Goal: Information Seeking & Learning: Learn about a topic

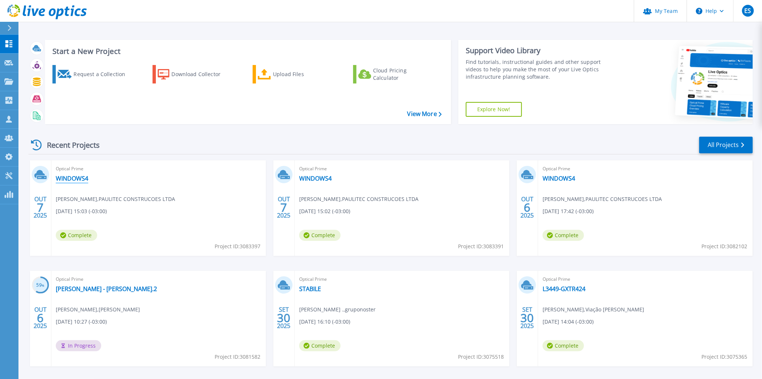
click at [78, 175] on link "WINDOWS4" at bounding box center [72, 178] width 33 height 7
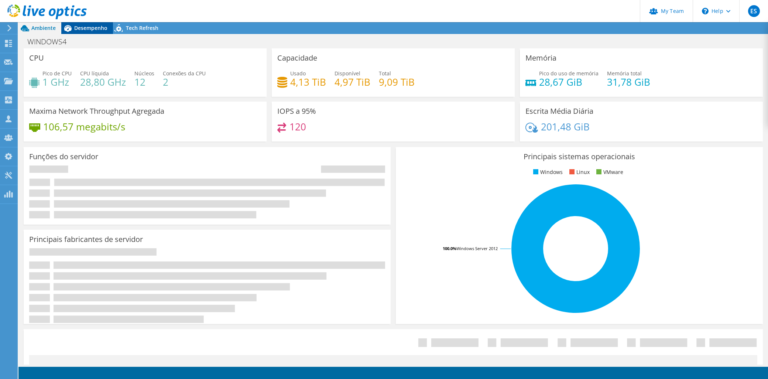
click at [98, 28] on span "Desempenho" at bounding box center [90, 27] width 33 height 7
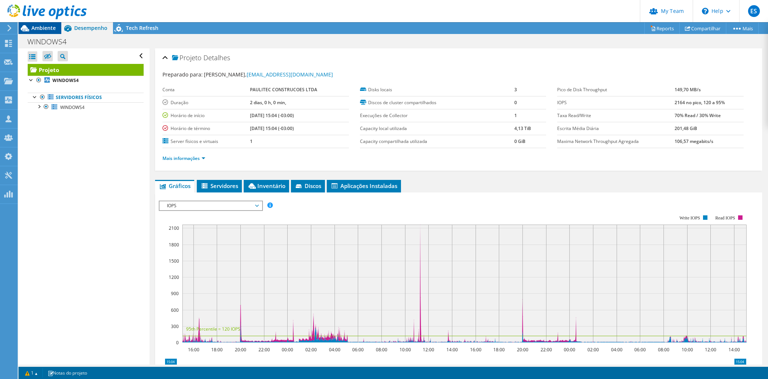
click at [47, 32] on div "Ambiente" at bounding box center [39, 28] width 43 height 12
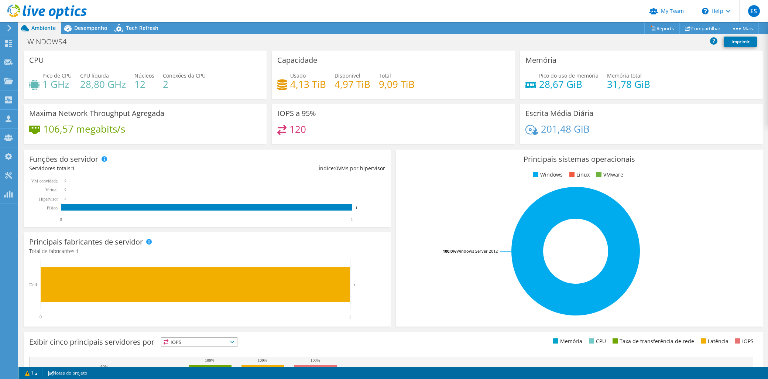
click at [80, 24] on div at bounding box center [43, 12] width 87 height 25
click at [99, 25] on span "Desempenho" at bounding box center [90, 27] width 33 height 7
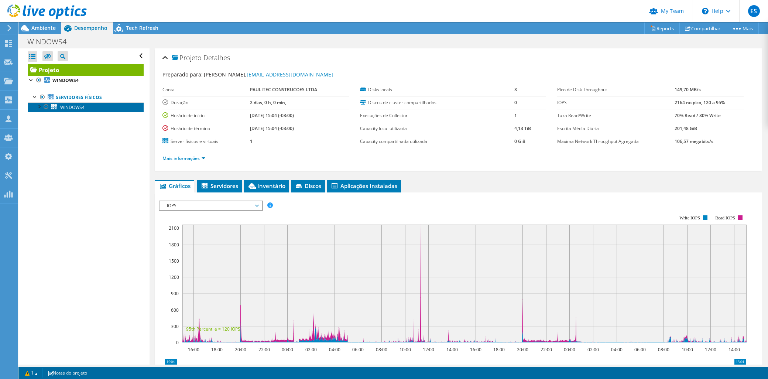
click at [67, 108] on span "WINDOWS4" at bounding box center [72, 107] width 24 height 6
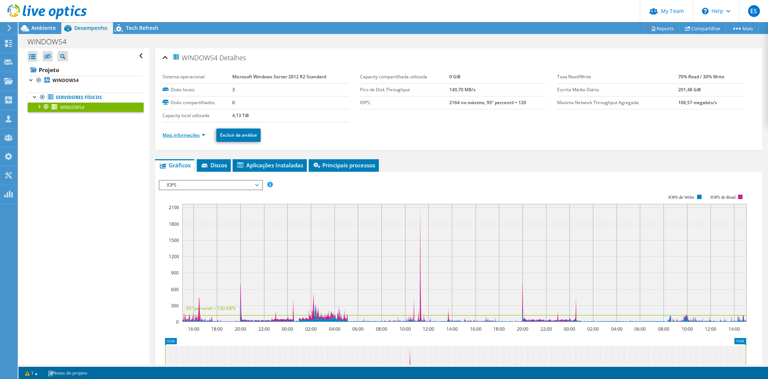
click at [198, 134] on link "Mais informações" at bounding box center [184, 135] width 43 height 6
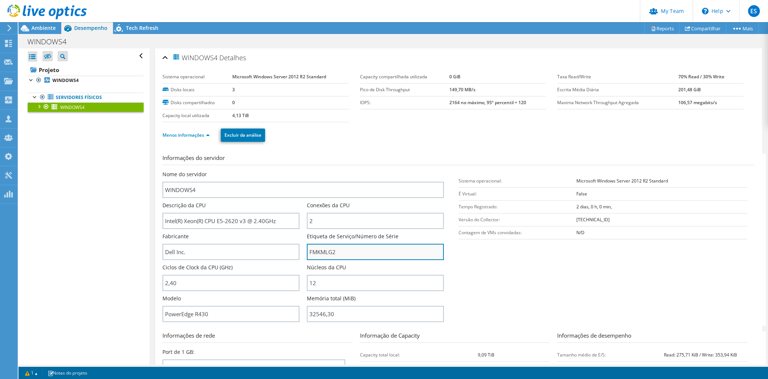
click at [320, 250] on input "FMKMLG2" at bounding box center [375, 252] width 137 height 16
click at [107, 237] on div "Abrir Todos Fechar Todos Ocultar nós excluídos Filtro de árvore do projeto" at bounding box center [83, 206] width 131 height 316
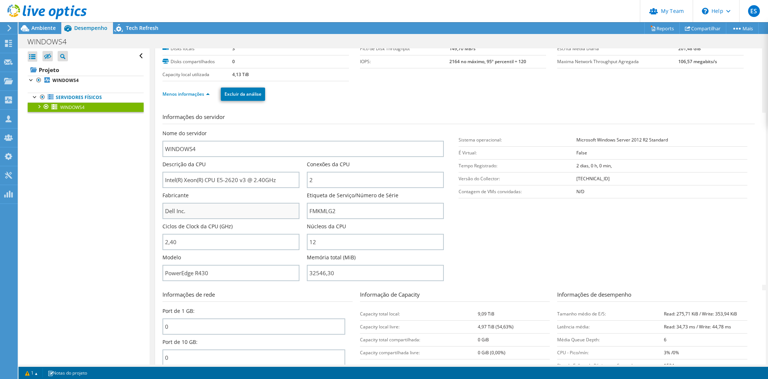
scroll to position [82, 0]
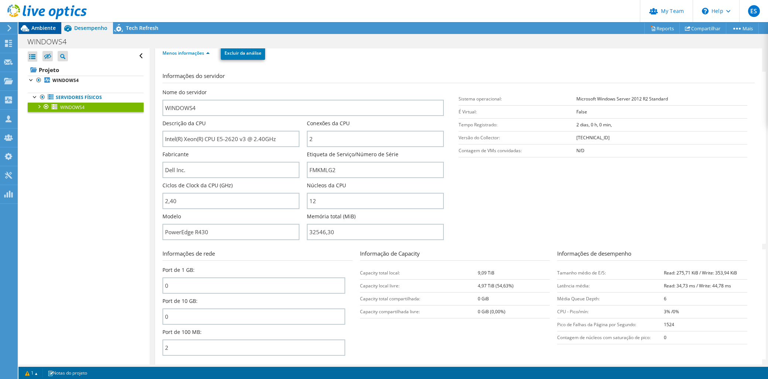
click at [43, 30] on span "Ambiente" at bounding box center [43, 27] width 24 height 7
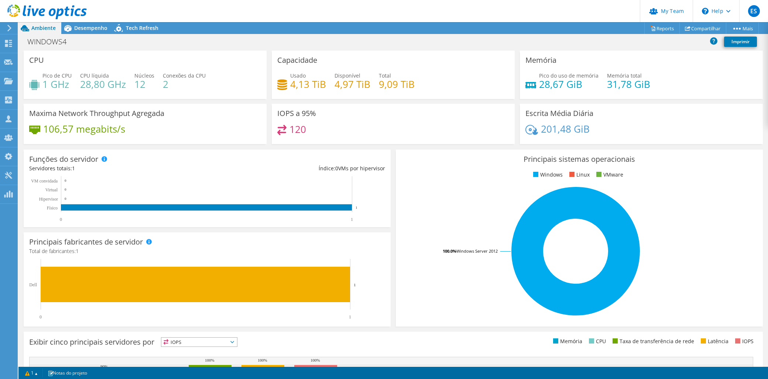
click at [321, 117] on div "IOPS a 95% 120" at bounding box center [393, 124] width 243 height 40
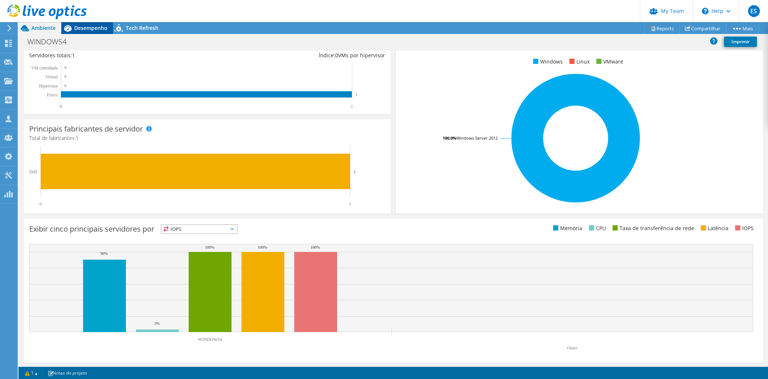
click at [81, 31] on span "Desempenho" at bounding box center [90, 27] width 33 height 7
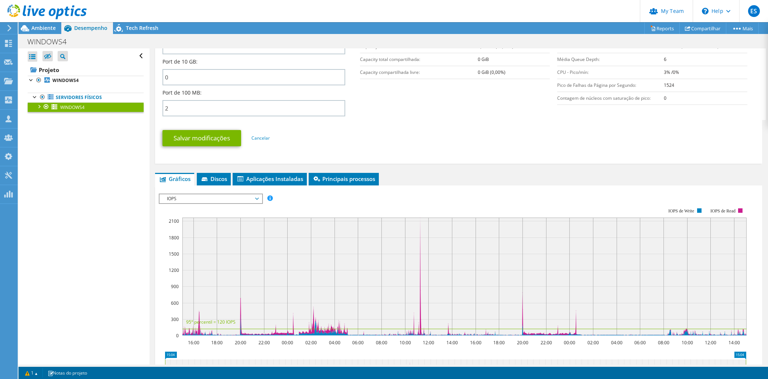
scroll to position [369, 0]
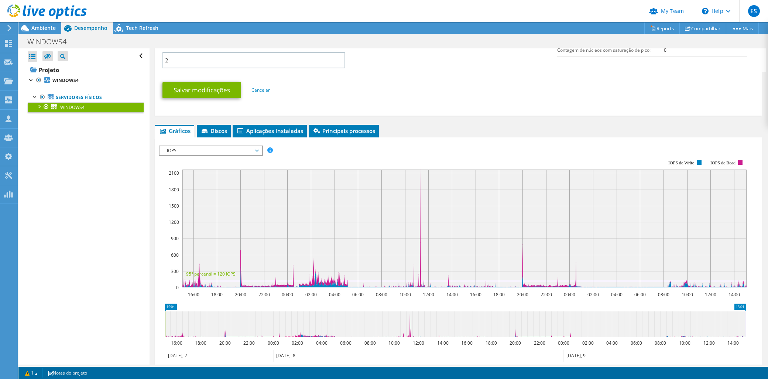
click at [82, 109] on span "WINDOWS4" at bounding box center [72, 107] width 24 height 6
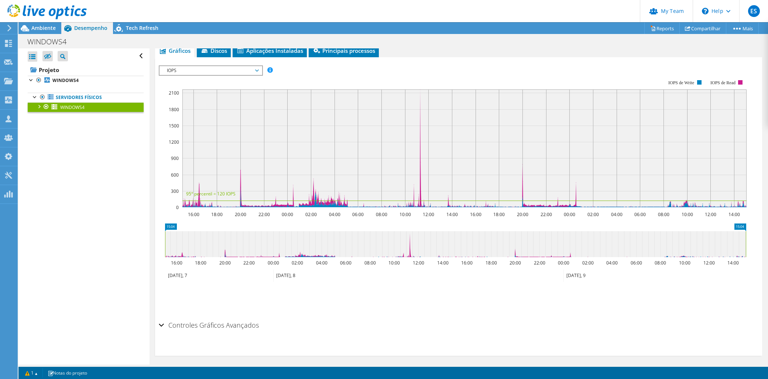
scroll to position [117, 0]
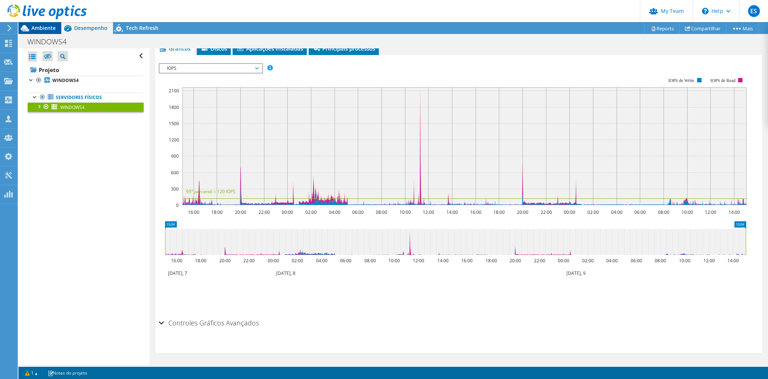
click at [37, 28] on span "Ambiente" at bounding box center [43, 27] width 24 height 7
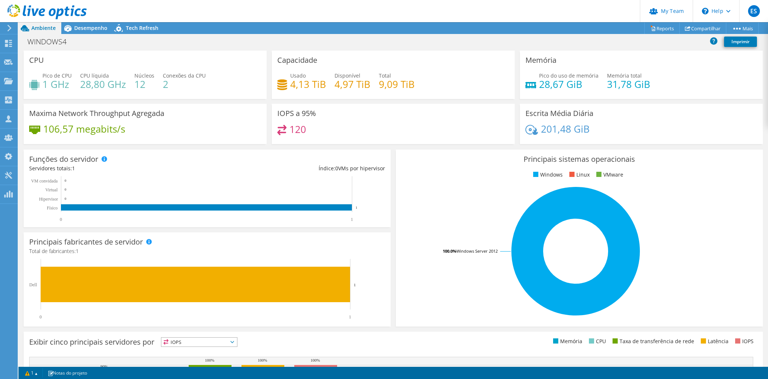
click at [296, 109] on h3 "IOPS a 95%" at bounding box center [296, 113] width 39 height 8
click at [76, 27] on span "Desempenho" at bounding box center [90, 27] width 33 height 7
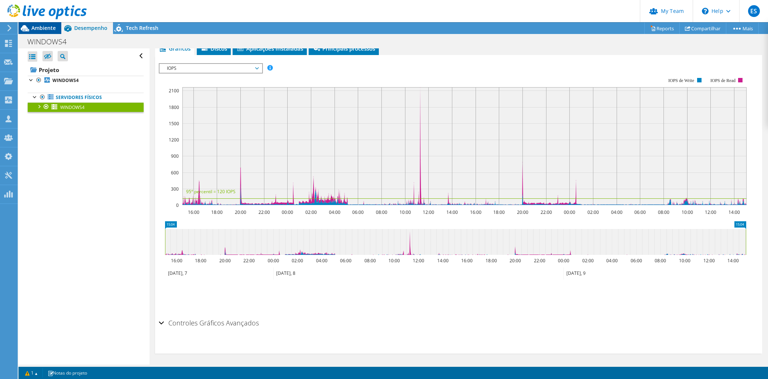
click at [31, 25] on icon at bounding box center [24, 28] width 13 height 13
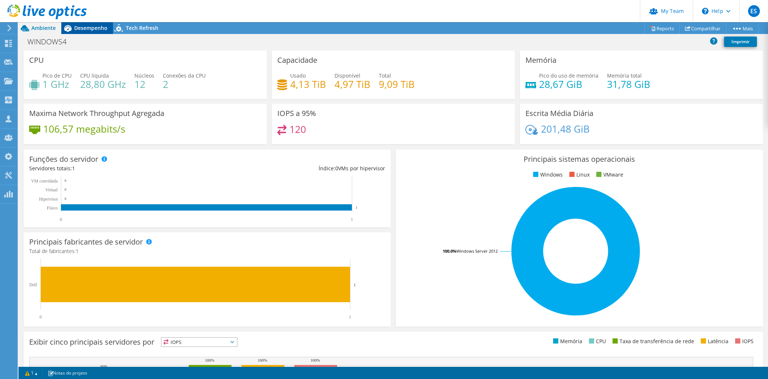
click at [89, 32] on div "Desempenho" at bounding box center [87, 28] width 52 height 12
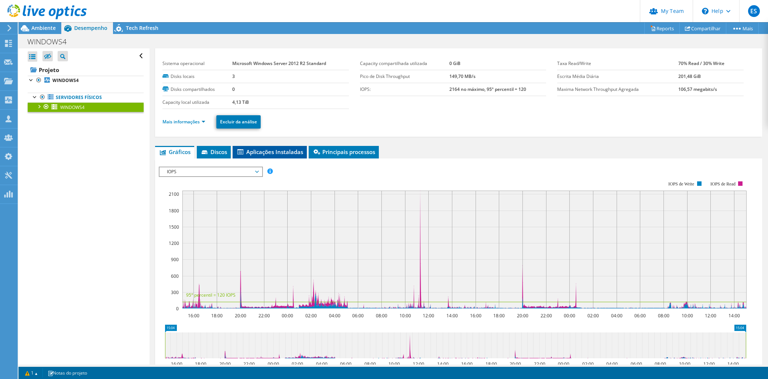
scroll to position [0, 0]
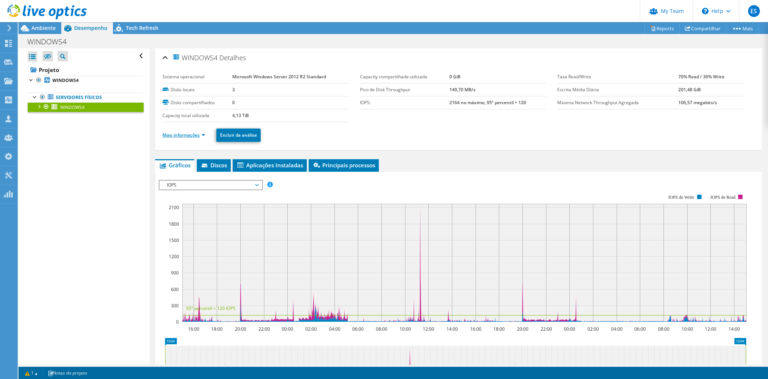
click at [186, 136] on link "Mais informações" at bounding box center [184, 135] width 43 height 6
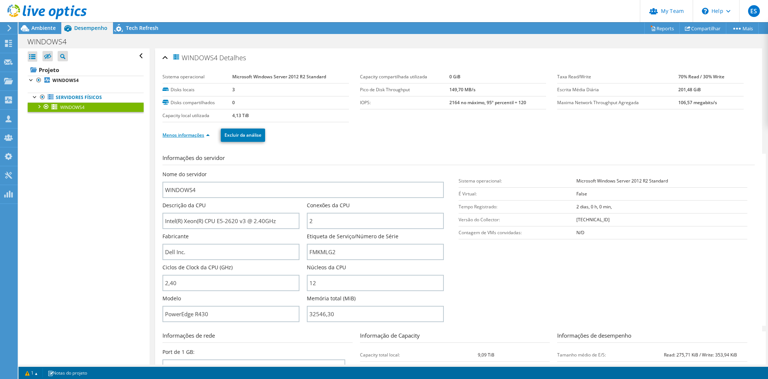
click at [187, 134] on link "Menos informações" at bounding box center [186, 135] width 47 height 6
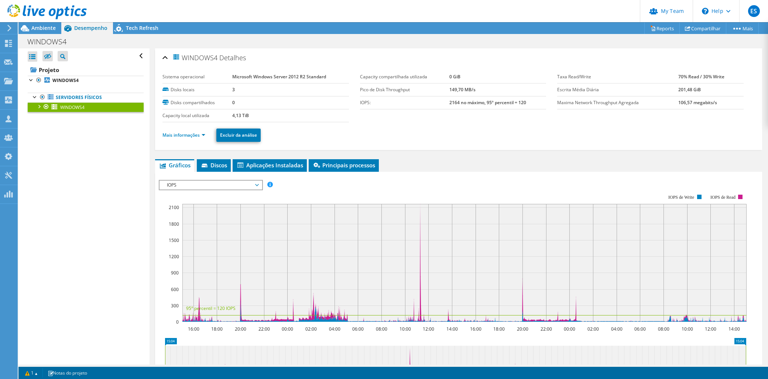
click at [194, 185] on span "IOPS" at bounding box center [210, 185] width 95 height 9
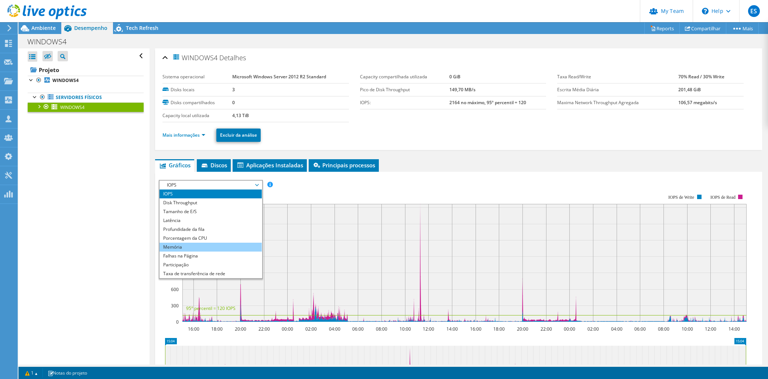
click at [180, 243] on li "Memória" at bounding box center [211, 247] width 102 height 9
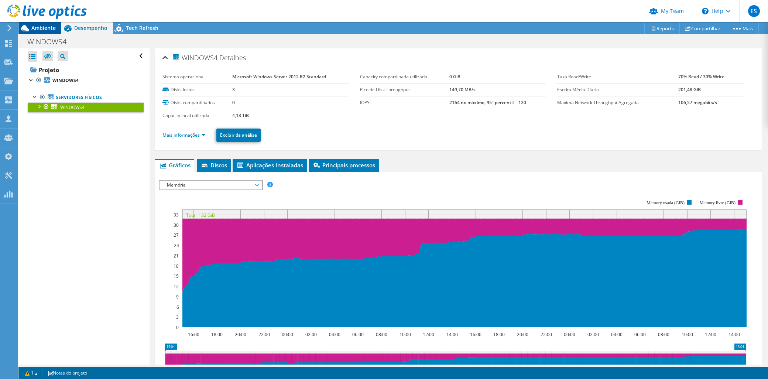
click at [43, 27] on span "Ambiente" at bounding box center [43, 27] width 24 height 7
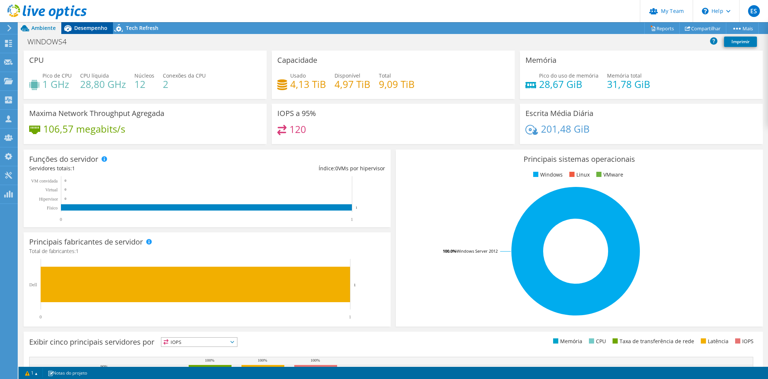
click at [78, 27] on span "Desempenho" at bounding box center [90, 27] width 33 height 7
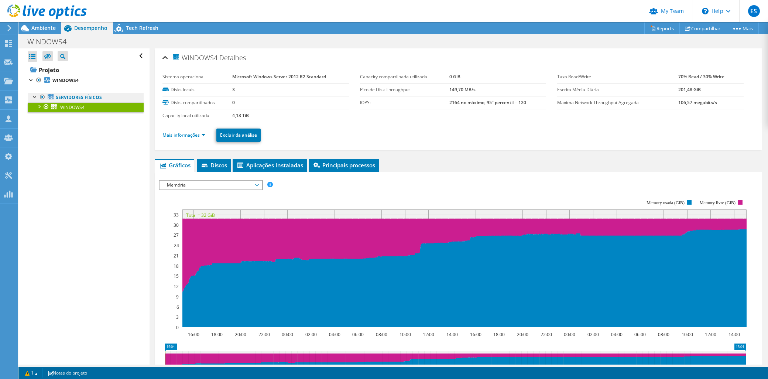
click at [88, 97] on link "Servidores físicos" at bounding box center [86, 98] width 116 height 10
click at [76, 106] on span "WINDOWS4" at bounding box center [72, 107] width 24 height 6
click at [77, 29] on span "Desempenho" at bounding box center [90, 27] width 33 height 7
click at [46, 28] on span "Ambiente" at bounding box center [43, 27] width 24 height 7
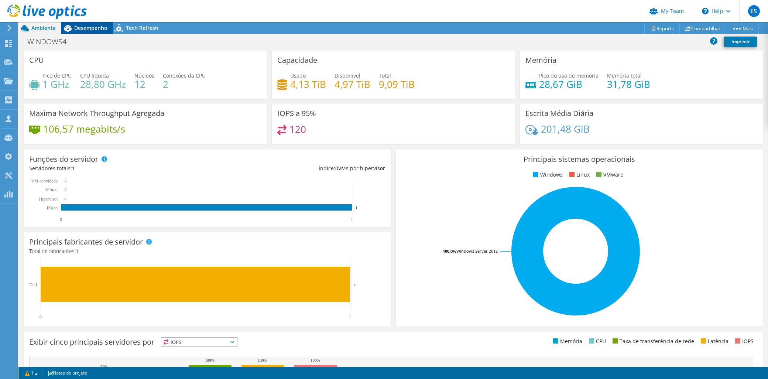
click at [72, 28] on icon at bounding box center [67, 28] width 13 height 13
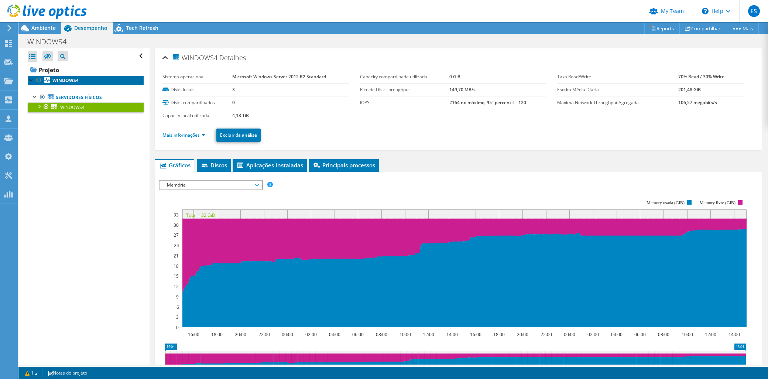
click at [64, 80] on b "WINDOWS4" at bounding box center [65, 80] width 26 height 6
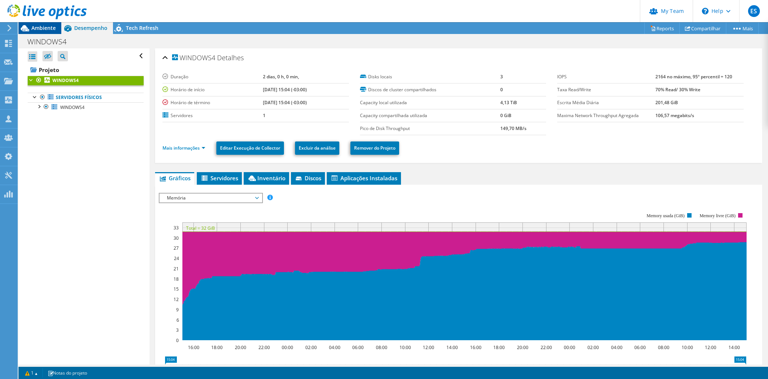
click at [48, 32] on div "Ambiente" at bounding box center [39, 28] width 43 height 12
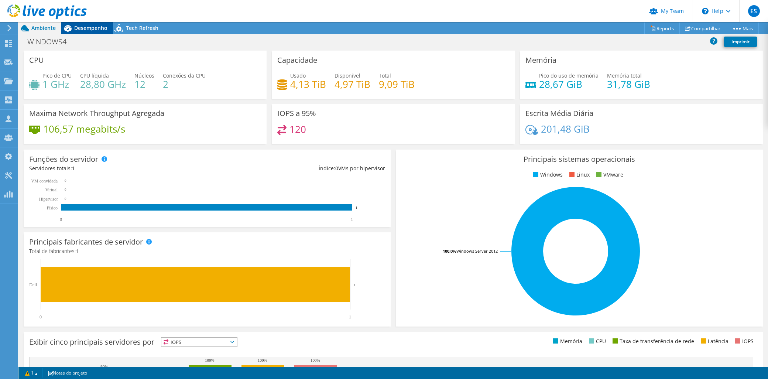
click at [80, 28] on span "Desempenho" at bounding box center [90, 27] width 33 height 7
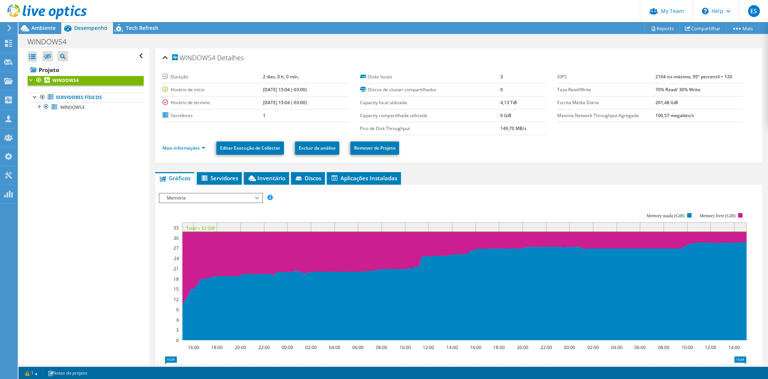
click at [186, 194] on span "Memória" at bounding box center [210, 198] width 95 height 9
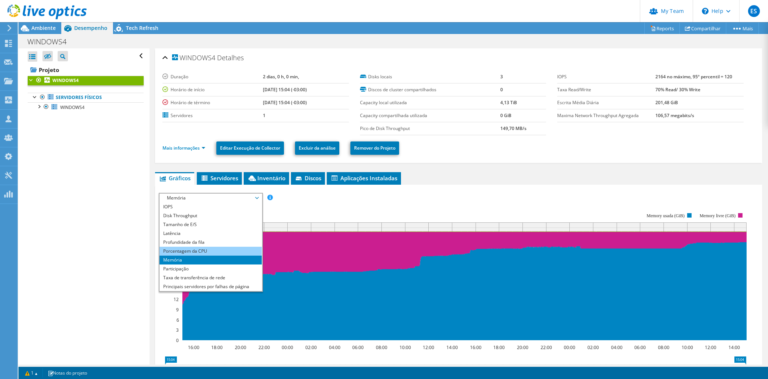
click at [196, 250] on li "Porcentagem da CPU" at bounding box center [211, 251] width 102 height 9
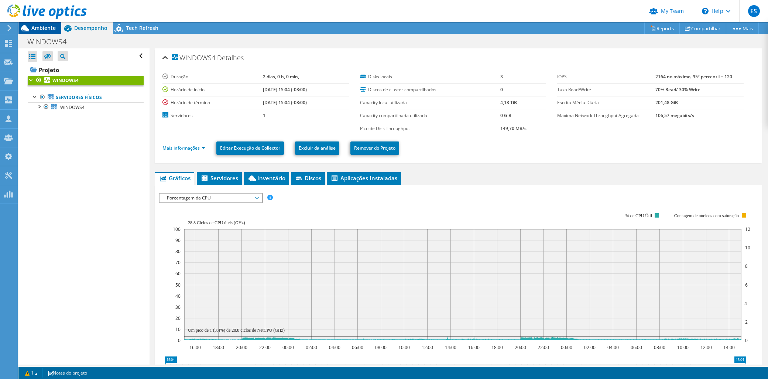
click at [52, 28] on span "Ambiente" at bounding box center [43, 27] width 24 height 7
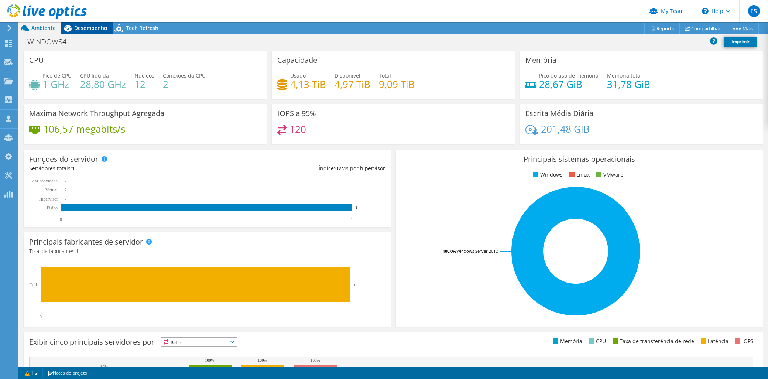
click at [98, 26] on span "Desempenho" at bounding box center [90, 27] width 33 height 7
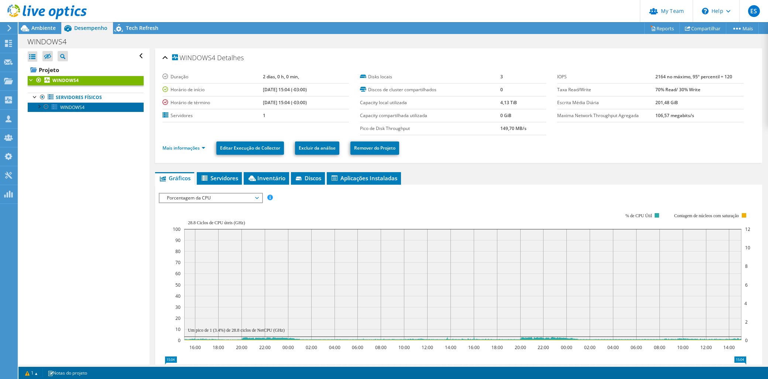
click at [79, 109] on span "WINDOWS4" at bounding box center [72, 107] width 24 height 6
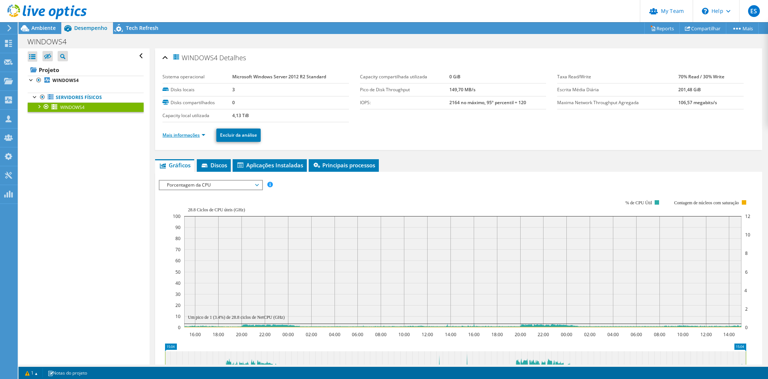
click at [189, 135] on link "Mais informações" at bounding box center [184, 135] width 43 height 6
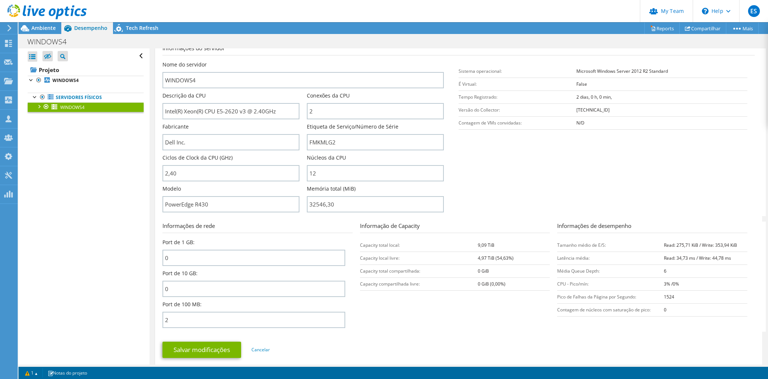
scroll to position [123, 0]
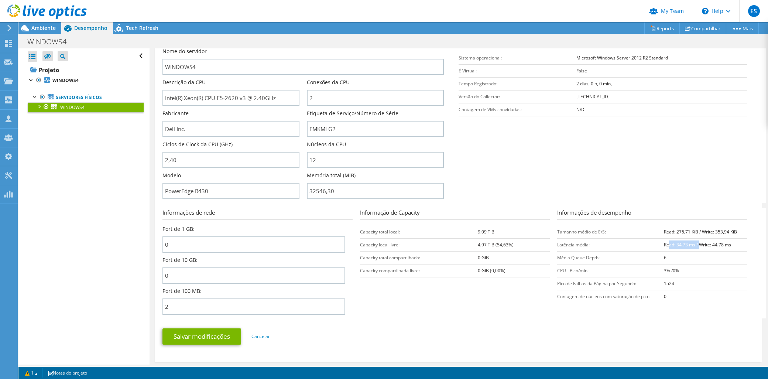
drag, startPoint x: 664, startPoint y: 245, endPoint x: 693, endPoint y: 245, distance: 29.6
click at [693, 245] on b "Read: 34,73 ms / Write: 44,78 ms" at bounding box center [697, 245] width 67 height 6
drag, startPoint x: 693, startPoint y: 245, endPoint x: 715, endPoint y: 245, distance: 21.8
click at [715, 245] on b "Read: 34,73 ms / Write: 44,78 ms" at bounding box center [697, 245] width 67 height 6
drag, startPoint x: 694, startPoint y: 244, endPoint x: 749, endPoint y: 242, distance: 54.7
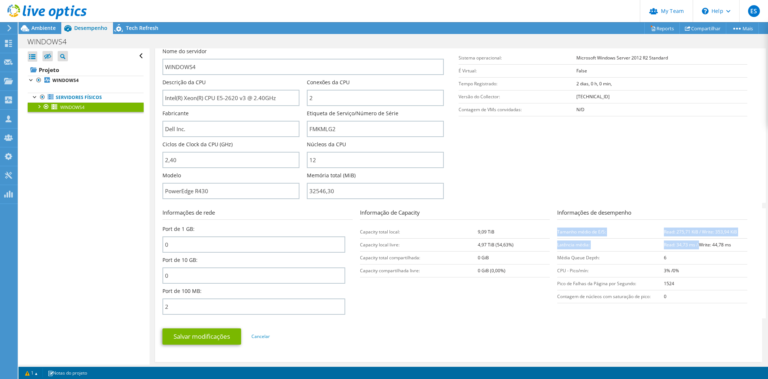
click at [749, 242] on section "Informações de rede Port de 1 GB: 0 Port de 10 GB: 0 Port de 100 MB: 2 Informaç…" at bounding box center [461, 263] width 596 height 110
drag, startPoint x: 749, startPoint y: 242, endPoint x: 697, endPoint y: 248, distance: 52.8
click at [709, 248] on td "Read: 34,73 ms / Write: 44,78 ms" at bounding box center [705, 244] width 83 height 13
click at [90, 28] on span "Desempenho" at bounding box center [90, 27] width 33 height 7
click at [676, 232] on b "Read: 275,71 KiB / Write: 353,94 KiB" at bounding box center [700, 232] width 73 height 6
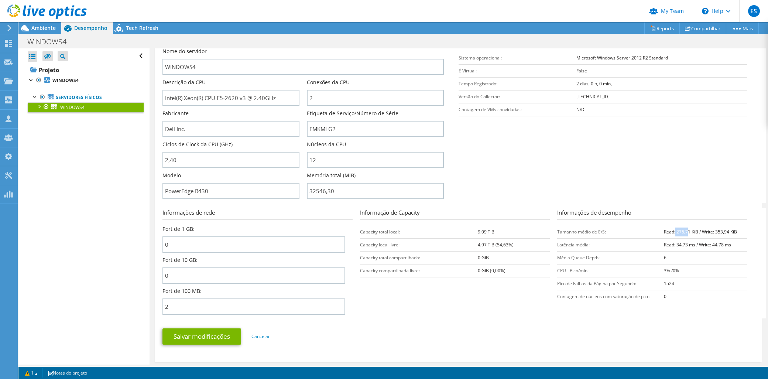
drag, startPoint x: 670, startPoint y: 232, endPoint x: 683, endPoint y: 231, distance: 13.0
click at [683, 231] on b "Read: 275,71 KiB / Write: 353,94 KiB" at bounding box center [700, 232] width 73 height 6
drag, startPoint x: 683, startPoint y: 231, endPoint x: 702, endPoint y: 231, distance: 18.8
click at [702, 231] on b "Read: 275,71 KiB / Write: 353,94 KiB" at bounding box center [700, 232] width 73 height 6
drag, startPoint x: 667, startPoint y: 243, endPoint x: 717, endPoint y: 244, distance: 49.9
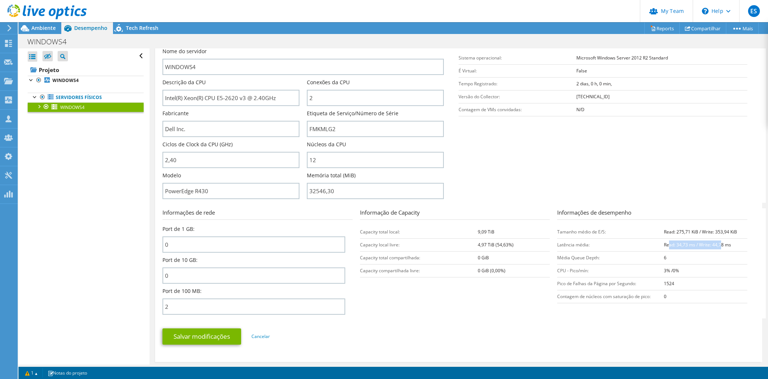
click at [717, 244] on b "Read: 34,73 ms / Write: 44,78 ms" at bounding box center [697, 245] width 67 height 6
click at [49, 27] on span "Ambiente" at bounding box center [43, 27] width 24 height 7
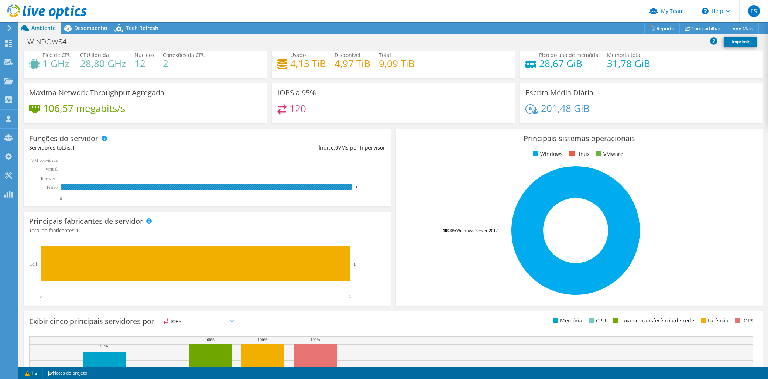
scroll to position [0, 0]
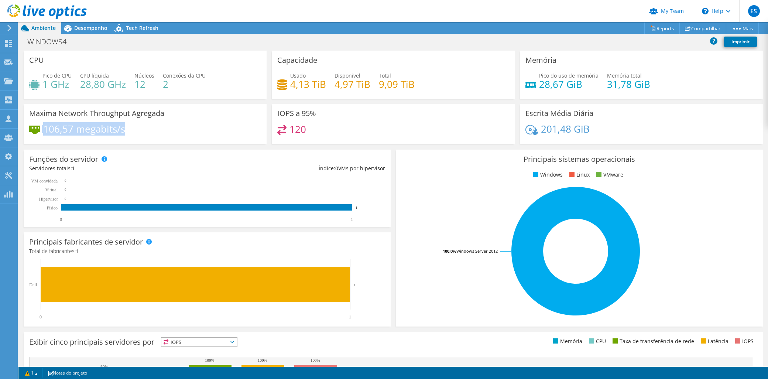
drag, startPoint x: 41, startPoint y: 126, endPoint x: 132, endPoint y: 128, distance: 90.9
click at [132, 128] on div "106,57 megabits/s" at bounding box center [145, 133] width 232 height 16
click at [141, 129] on div "106,57 megabits/s" at bounding box center [145, 133] width 232 height 16
drag, startPoint x: 137, startPoint y: 129, endPoint x: 16, endPoint y: 113, distance: 123.0
click at [16, 113] on div "ES Administrador de Equipe do Canal Erico Szortyka erico.szortyka@itltech.com.b…" at bounding box center [384, 189] width 768 height 379
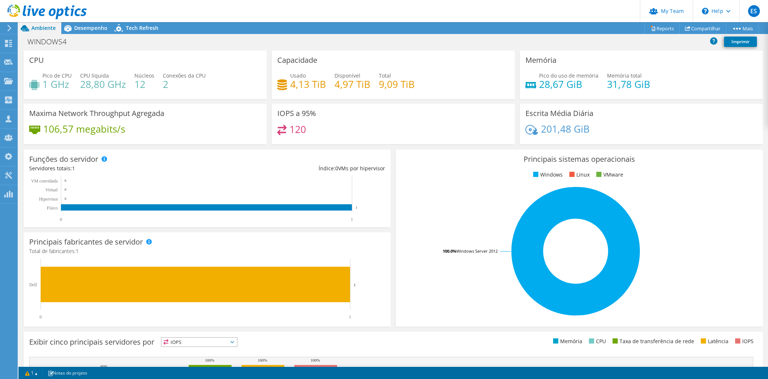
drag, startPoint x: 16, startPoint y: 113, endPoint x: 157, endPoint y: 137, distance: 143.2
click at [202, 147] on div "Funções do servidor Servidores físicos representam servidores de metal nu que t…" at bounding box center [207, 188] width 372 height 83
drag, startPoint x: 144, startPoint y: 127, endPoint x: 24, endPoint y: 116, distance: 120.1
click at [24, 116] on div "Maxima Network Throughput Agregada 106,57 megabits/s" at bounding box center [145, 124] width 243 height 40
copy div "Maxima Network Throughput Agregada 106,57 megabits/s"
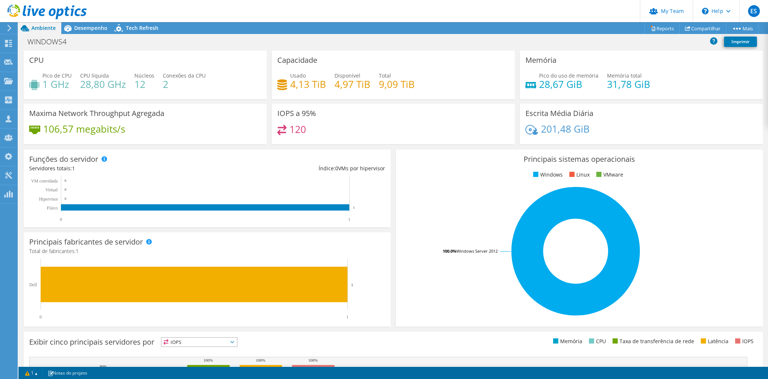
click at [41, 25] on span "Ambiente" at bounding box center [43, 27] width 24 height 7
click at [82, 27] on span "Desempenho" at bounding box center [90, 27] width 33 height 7
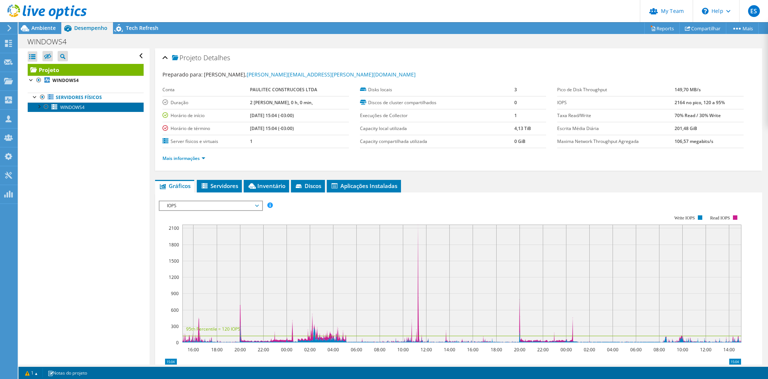
click at [62, 110] on span "WINDOWS4" at bounding box center [72, 107] width 24 height 6
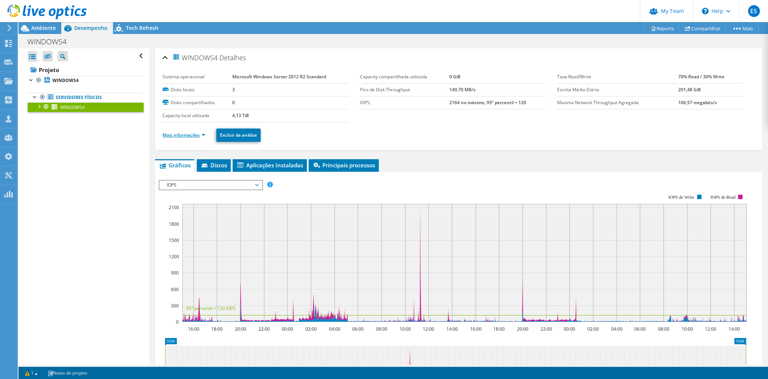
click at [191, 134] on link "Mais informações" at bounding box center [184, 135] width 43 height 6
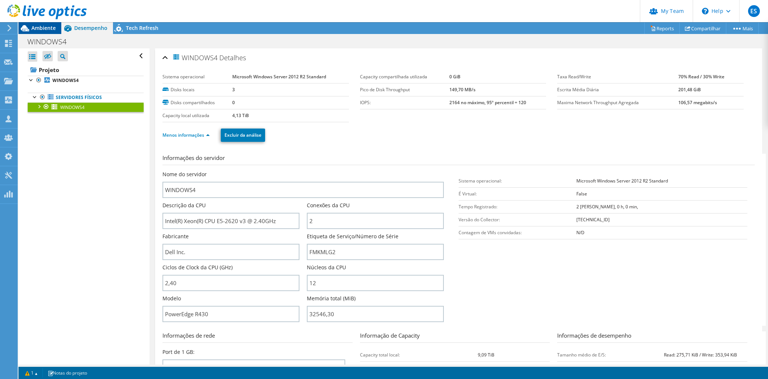
click at [44, 30] on span "Ambiente" at bounding box center [43, 27] width 24 height 7
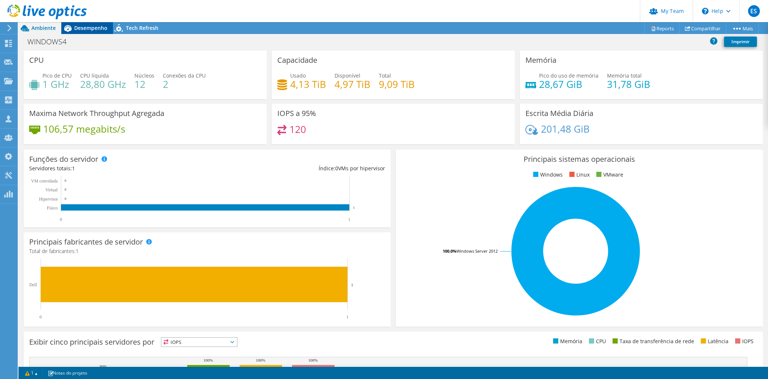
click at [80, 27] on span "Desempenho" at bounding box center [90, 27] width 33 height 7
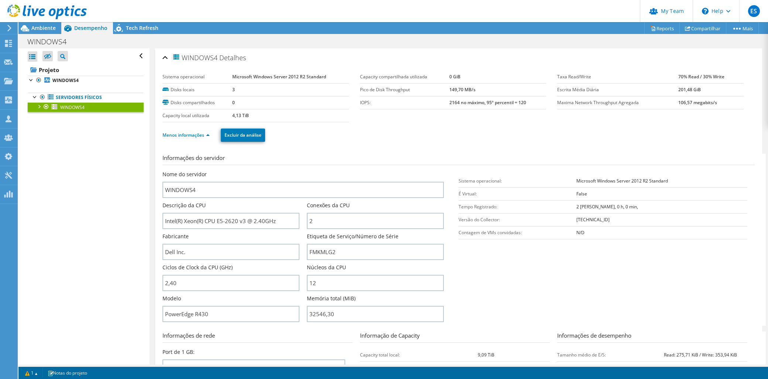
click at [71, 107] on span "WINDOWS4" at bounding box center [72, 107] width 24 height 6
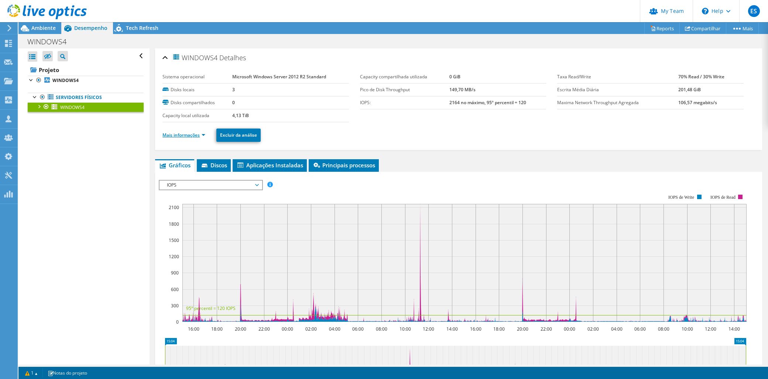
click at [180, 136] on link "Mais informações" at bounding box center [184, 135] width 43 height 6
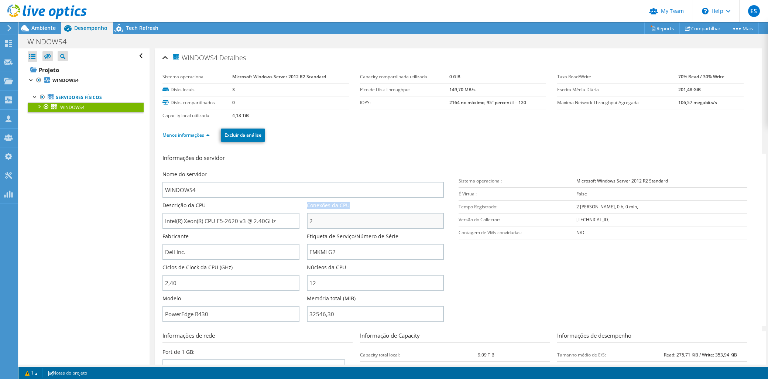
drag, startPoint x: 304, startPoint y: 220, endPoint x: 315, endPoint y: 220, distance: 10.7
click at [315, 171] on div "Nome do servidor WINDOWS4 Descrição da CPU Intel(R) Xeon(R) CPU E5-2620 v3 @ 2.…" at bounding box center [307, 171] width 289 height 0
click at [313, 221] on input "2" at bounding box center [375, 221] width 137 height 16
click at [315, 281] on input "12" at bounding box center [375, 283] width 137 height 16
drag, startPoint x: 179, startPoint y: 280, endPoint x: 163, endPoint y: 278, distance: 16.0
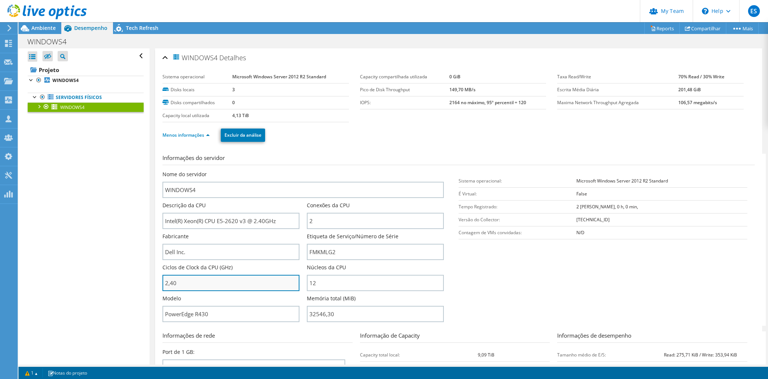
click at [163, 278] on input "2,40" at bounding box center [231, 283] width 137 height 16
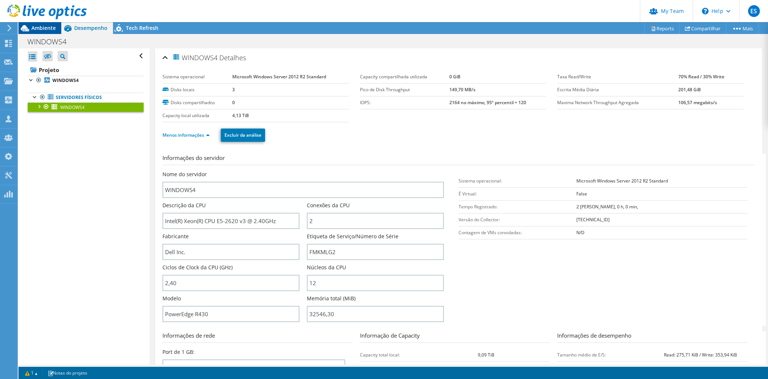
type input "240"
click at [42, 31] on span "Ambiente" at bounding box center [43, 27] width 24 height 7
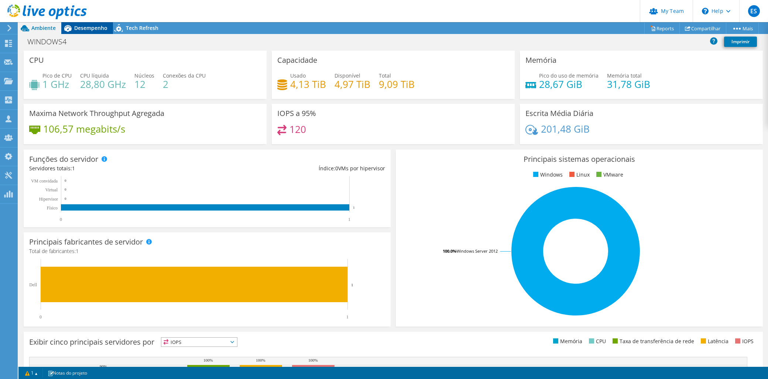
click at [84, 25] on span "Desempenho" at bounding box center [90, 27] width 33 height 7
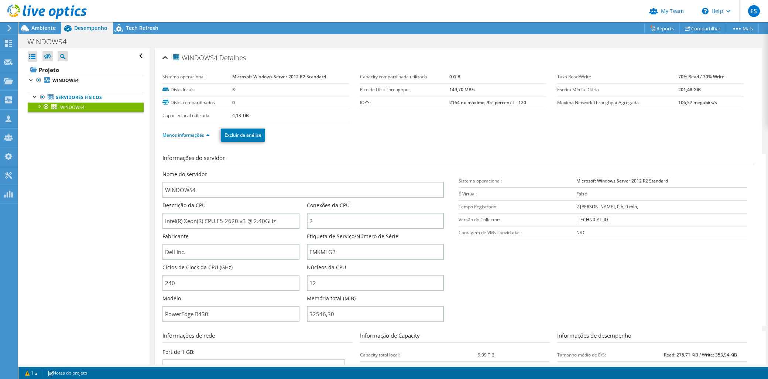
click at [75, 107] on span "WINDOWS4" at bounding box center [72, 107] width 24 height 6
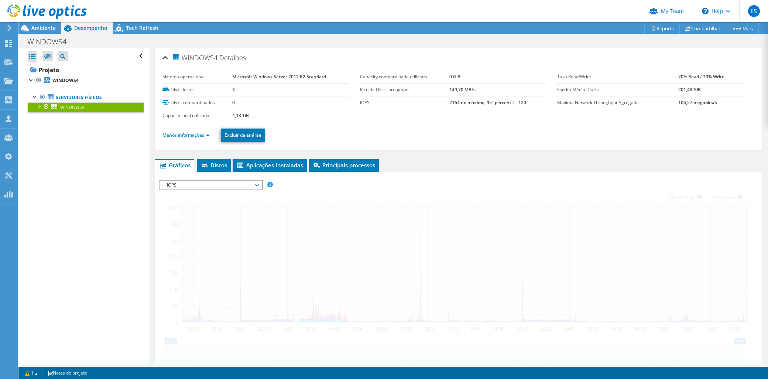
click at [181, 186] on span "IOPS" at bounding box center [210, 185] width 95 height 9
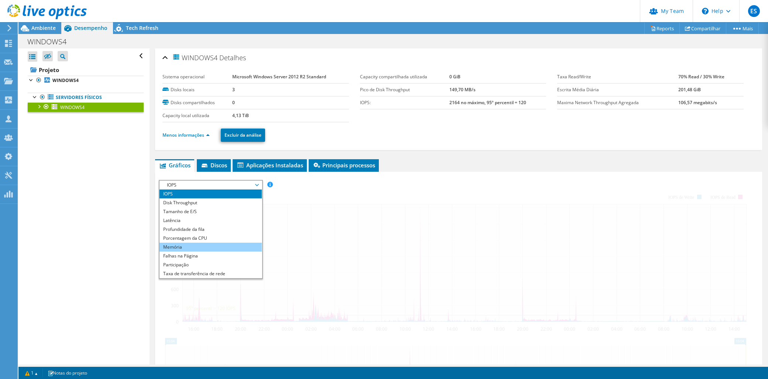
click at [185, 247] on li "Memória" at bounding box center [211, 247] width 102 height 9
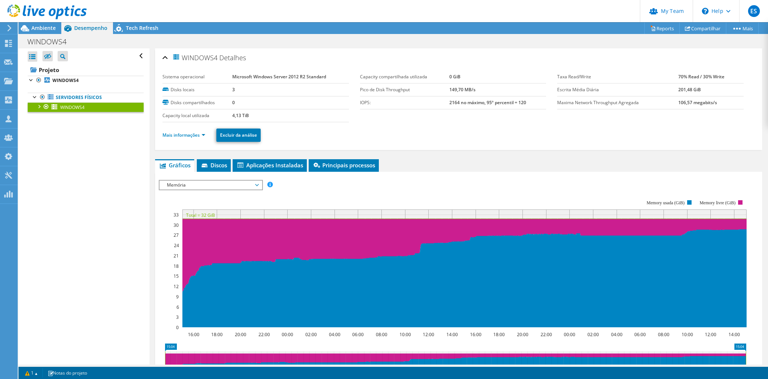
click at [177, 183] on span "Memória" at bounding box center [210, 185] width 95 height 9
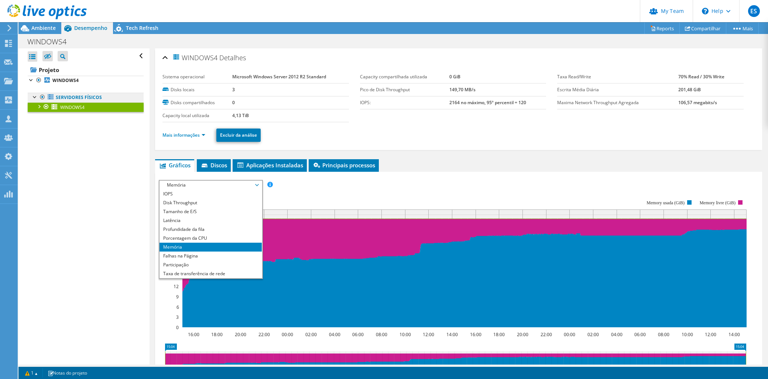
click at [74, 96] on link "Servidores físicos" at bounding box center [86, 98] width 116 height 10
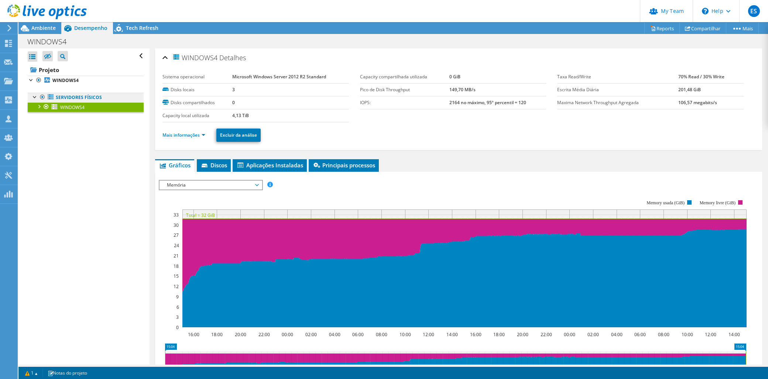
click at [64, 99] on link "Servidores físicos" at bounding box center [86, 98] width 116 height 10
click at [68, 109] on span "WINDOWS4" at bounding box center [72, 107] width 24 height 6
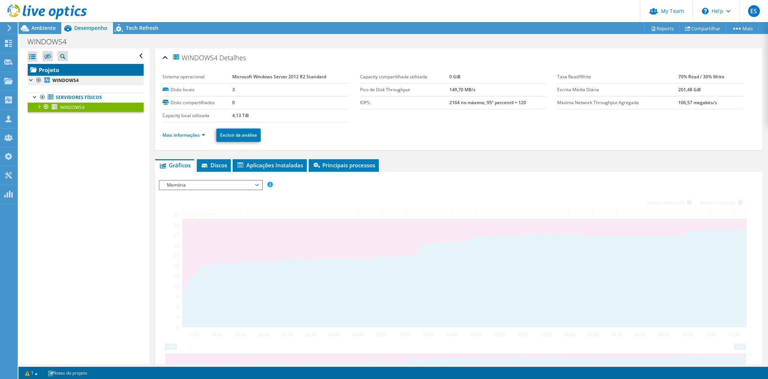
click at [68, 75] on link "Projeto" at bounding box center [86, 70] width 116 height 12
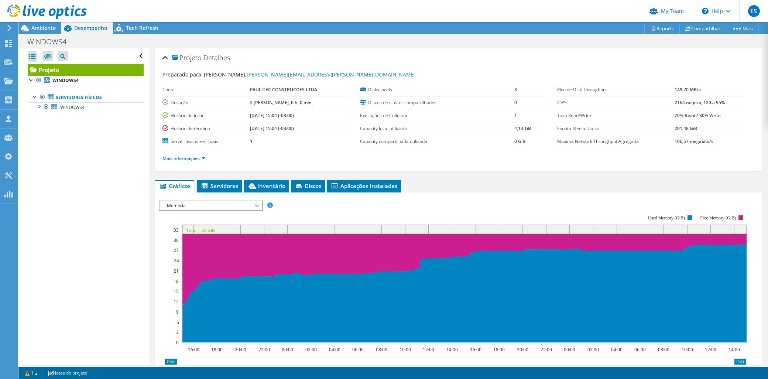
click at [661, 116] on label "Taxa Read/Write" at bounding box center [615, 115] width 117 height 7
click at [67, 110] on link "WINDOWS4" at bounding box center [86, 107] width 116 height 10
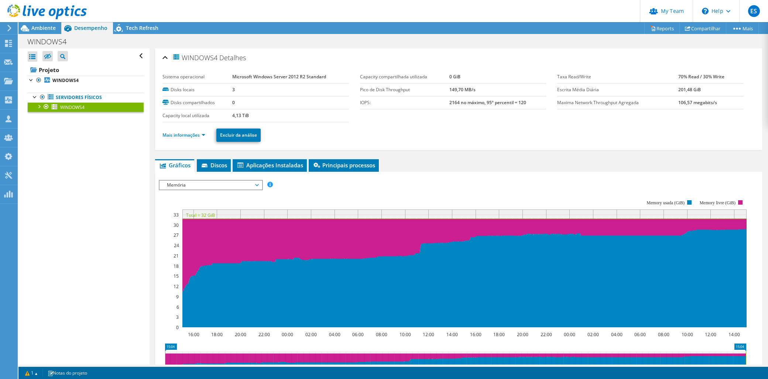
click at [192, 183] on span "Memória" at bounding box center [210, 185] width 95 height 9
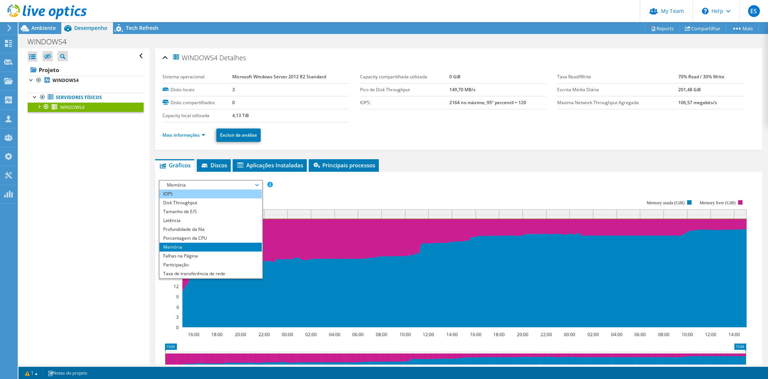
click at [179, 193] on li "IOPS" at bounding box center [211, 194] width 102 height 9
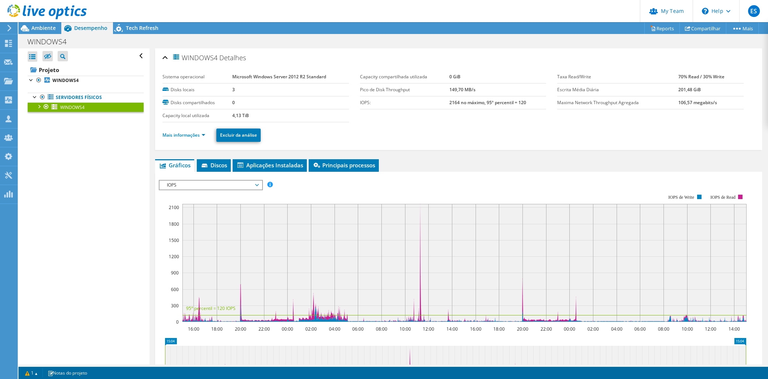
click at [178, 183] on span "IOPS" at bounding box center [210, 185] width 95 height 9
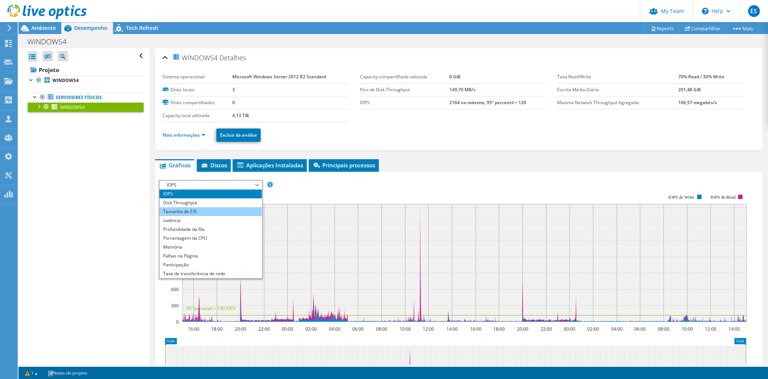
click at [182, 209] on li "Tamanho de E/S" at bounding box center [211, 211] width 102 height 9
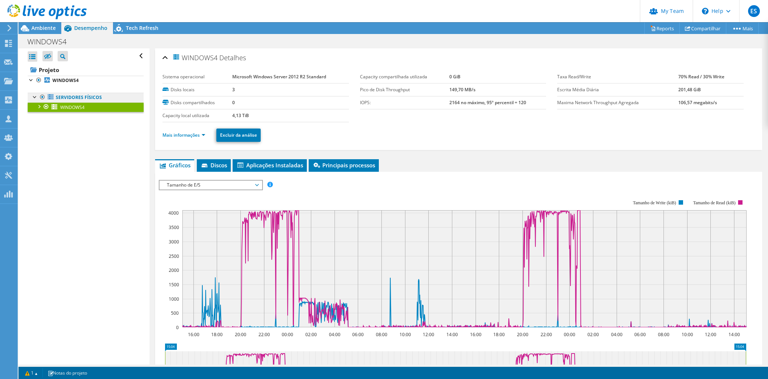
click at [83, 97] on link "Servidores físicos" at bounding box center [86, 98] width 116 height 10
click at [50, 76] on link "WINDOWS4" at bounding box center [86, 81] width 116 height 10
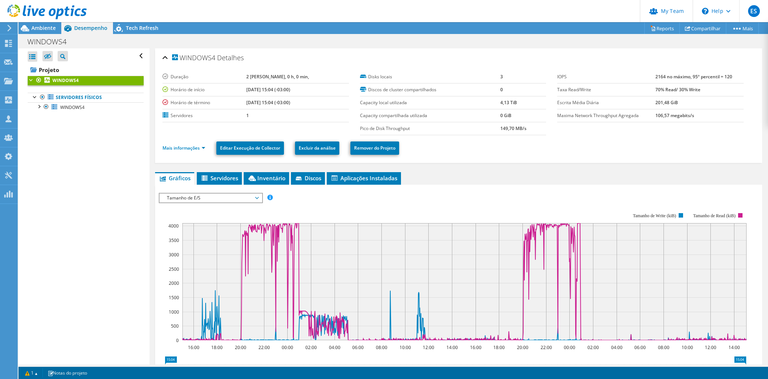
click at [218, 197] on span "Tamanho de E/S" at bounding box center [210, 198] width 95 height 9
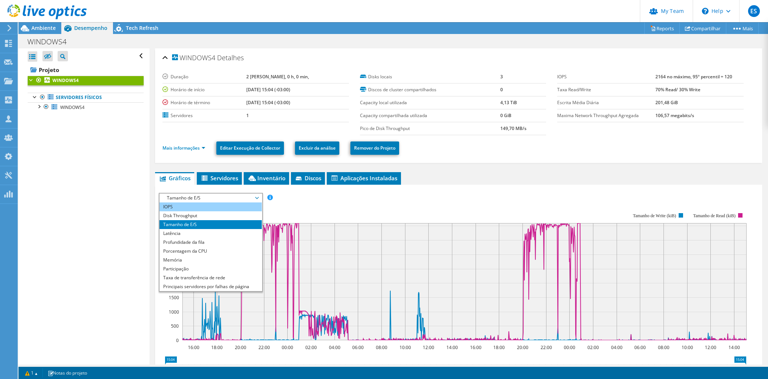
click at [188, 208] on li "IOPS" at bounding box center [211, 206] width 102 height 9
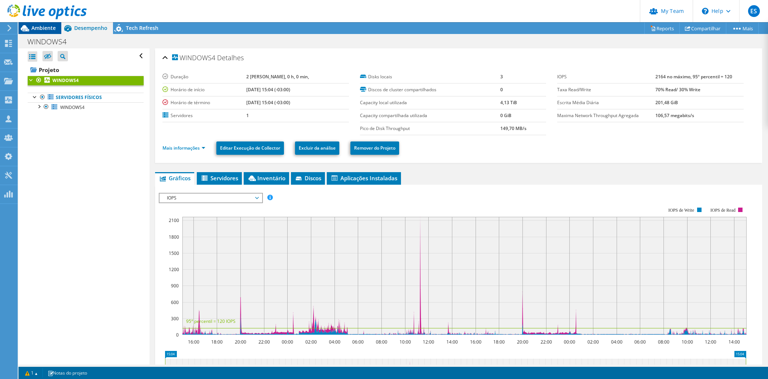
click at [36, 29] on span "Ambiente" at bounding box center [43, 27] width 24 height 7
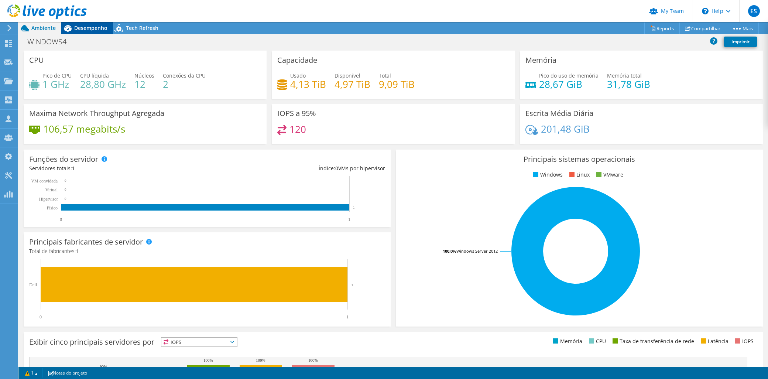
click at [95, 25] on span "Desempenho" at bounding box center [90, 27] width 33 height 7
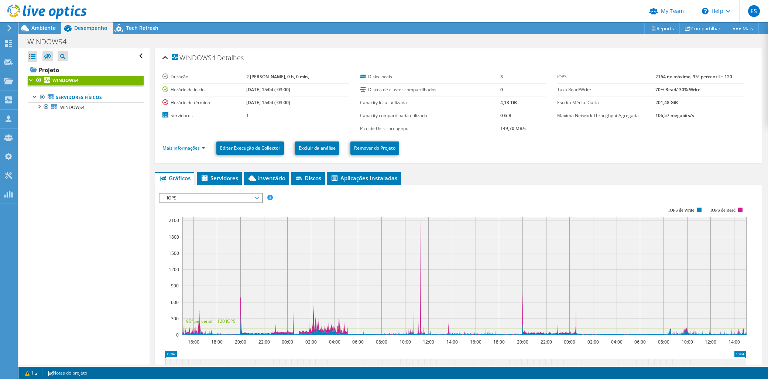
click at [181, 147] on link "Mais informações" at bounding box center [184, 148] width 43 height 6
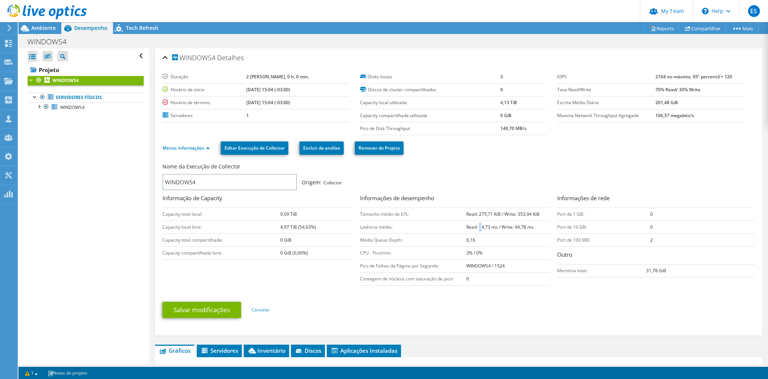
click at [479, 227] on b "Read: 34,73 ms / Write: 44,78 ms" at bounding box center [500, 227] width 67 height 6
drag, startPoint x: 479, startPoint y: 227, endPoint x: 516, endPoint y: 226, distance: 36.2
click at [516, 226] on b "Read: 34,73 ms / Write: 44,78 ms" at bounding box center [500, 227] width 67 height 6
click at [527, 228] on b "Read: 34,73 ms / Write: 44,78 ms" at bounding box center [500, 227] width 67 height 6
drag, startPoint x: 533, startPoint y: 226, endPoint x: 451, endPoint y: 228, distance: 81.6
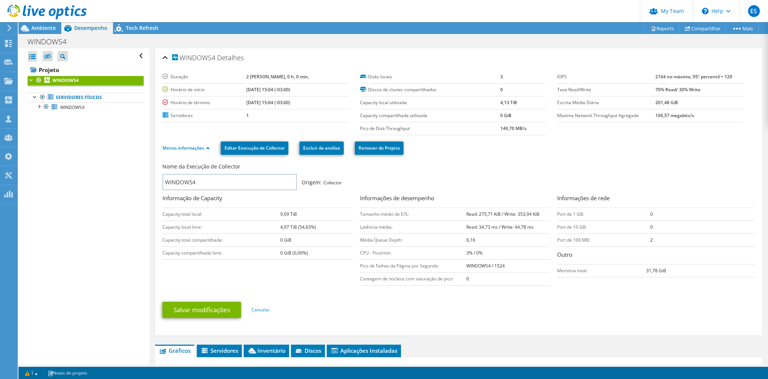
click at [451, 228] on tr "Latência média: Read: 34,73 ms / Write: 44,78 ms" at bounding box center [455, 227] width 190 height 13
drag, startPoint x: 451, startPoint y: 228, endPoint x: 455, endPoint y: 238, distance: 11.5
click at [455, 238] on td "Média Queue Depth:" at bounding box center [413, 239] width 107 height 13
drag, startPoint x: 369, startPoint y: 212, endPoint x: 409, endPoint y: 211, distance: 39.9
click at [409, 211] on td "Tamanho médio de E/S:" at bounding box center [413, 214] width 107 height 13
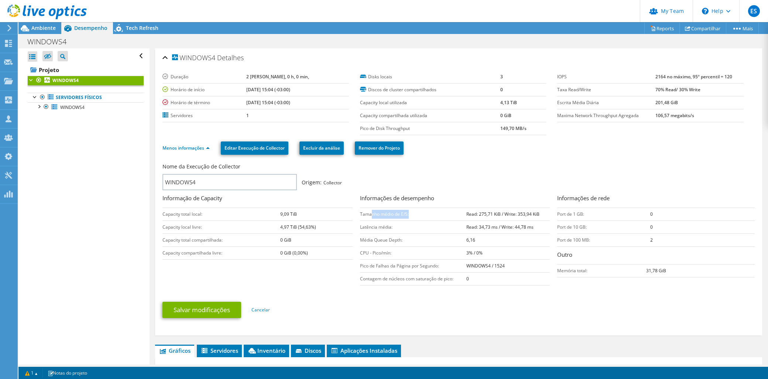
drag, startPoint x: 409, startPoint y: 211, endPoint x: 383, endPoint y: 213, distance: 25.2
click at [396, 212] on td "Tamanho médio de E/S:" at bounding box center [413, 214] width 107 height 13
drag, startPoint x: 475, startPoint y: 212, endPoint x: 496, endPoint y: 214, distance: 20.8
click at [496, 214] on b "Read: 275,71 KiB / Write: 353,94 KiB" at bounding box center [503, 214] width 73 height 6
drag, startPoint x: 496, startPoint y: 214, endPoint x: 518, endPoint y: 215, distance: 22.6
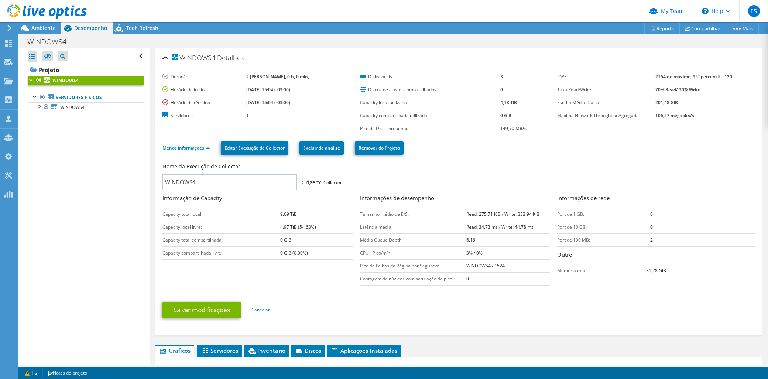
click at [518, 215] on b "Read: 275,71 KiB / Write: 353,94 KiB" at bounding box center [503, 214] width 73 height 6
drag, startPoint x: 514, startPoint y: 214, endPoint x: 522, endPoint y: 215, distance: 8.6
click at [522, 215] on b "Read: 275,71 KiB / Write: 353,94 KiB" at bounding box center [503, 214] width 73 height 6
drag, startPoint x: 522, startPoint y: 215, endPoint x: 533, endPoint y: 215, distance: 10.3
click at [533, 215] on b "Read: 275,71 KiB / Write: 353,94 KiB" at bounding box center [503, 214] width 73 height 6
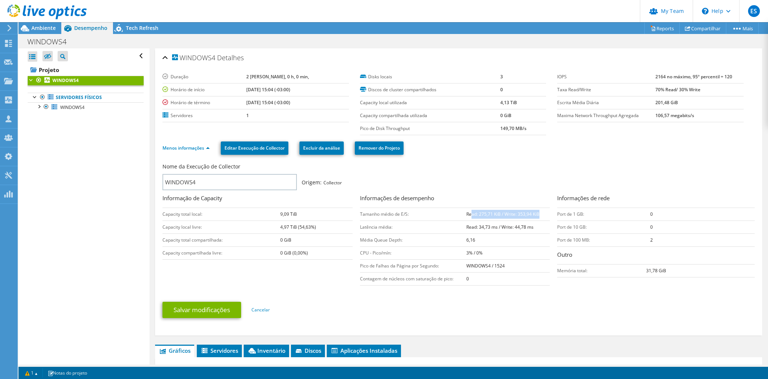
drag, startPoint x: 469, startPoint y: 216, endPoint x: 539, endPoint y: 216, distance: 70.2
click at [539, 216] on td "Read: 275,71 KiB / Write: 353,94 KiB" at bounding box center [508, 214] width 83 height 13
drag, startPoint x: 462, startPoint y: 225, endPoint x: 530, endPoint y: 228, distance: 68.7
click at [530, 228] on tr "Latência média: Read: 34,73 ms / Write: 44,78 ms" at bounding box center [455, 227] width 190 height 13
click at [549, 298] on div "Salvar modificações Cancelar" at bounding box center [459, 310] width 593 height 29
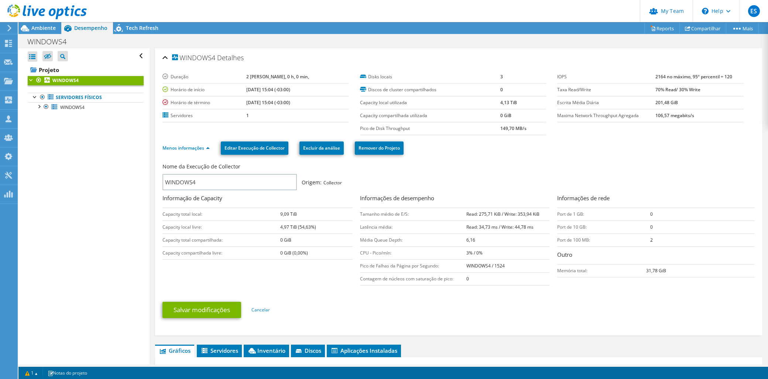
click at [471, 216] on b "Read: 275,71 KiB / Write: 353,94 KiB" at bounding box center [503, 214] width 73 height 6
drag, startPoint x: 476, startPoint y: 212, endPoint x: 484, endPoint y: 212, distance: 8.1
click at [484, 212] on b "Read: 275,71 KiB / Write: 353,94 KiB" at bounding box center [503, 214] width 73 height 6
click at [38, 27] on span "Ambiente" at bounding box center [43, 27] width 24 height 7
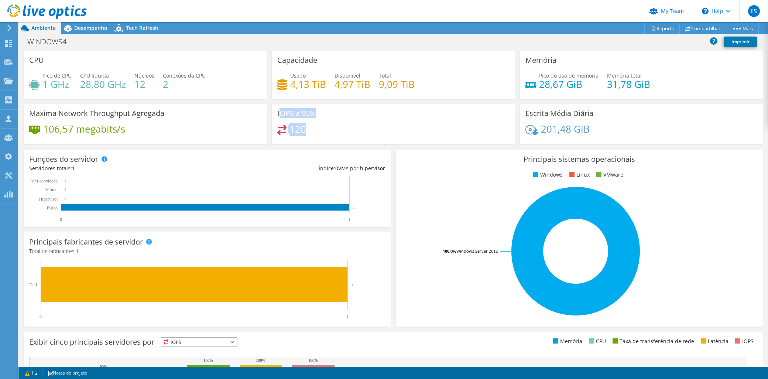
drag, startPoint x: 276, startPoint y: 112, endPoint x: 315, endPoint y: 129, distance: 42.6
click at [315, 129] on div "IOPS a 95% 120" at bounding box center [393, 124] width 243 height 40
drag, startPoint x: 314, startPoint y: 127, endPoint x: 310, endPoint y: 126, distance: 3.9
click at [310, 126] on div "120" at bounding box center [393, 133] width 232 height 16
click at [287, 127] on div "120" at bounding box center [291, 129] width 29 height 8
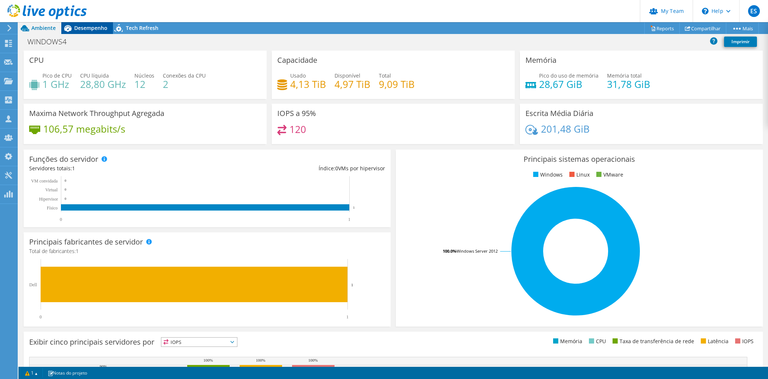
click at [102, 27] on span "Desempenho" at bounding box center [90, 27] width 33 height 7
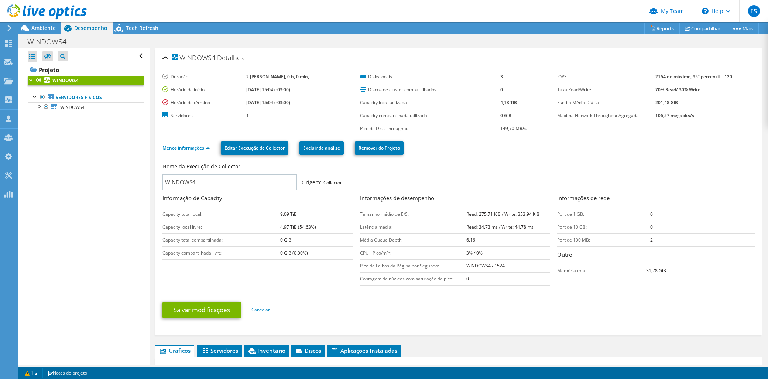
scroll to position [82, 0]
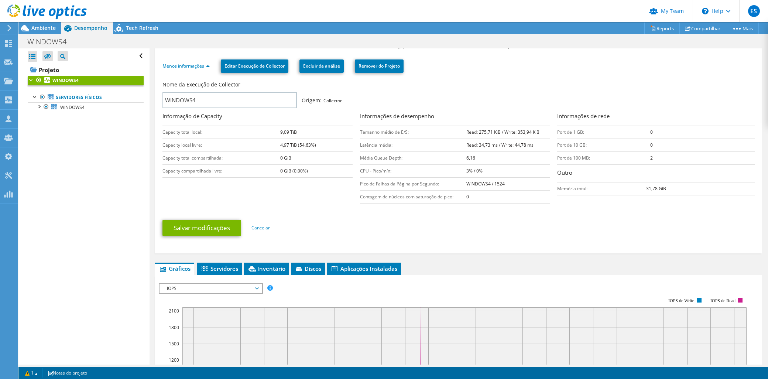
click at [200, 287] on span "IOPS" at bounding box center [210, 288] width 95 height 9
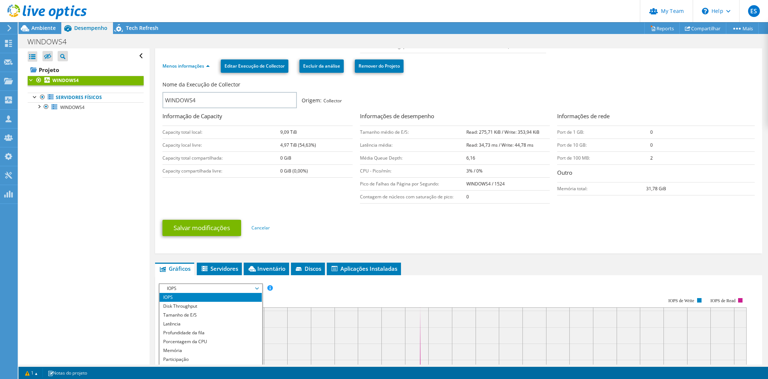
click at [199, 287] on span "IOPS" at bounding box center [210, 288] width 95 height 9
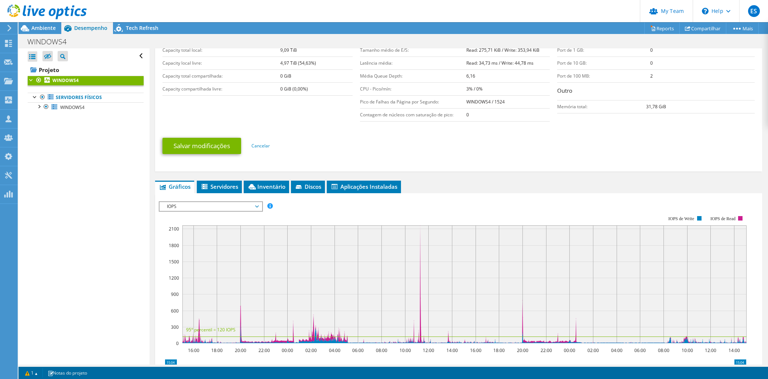
scroll to position [246, 0]
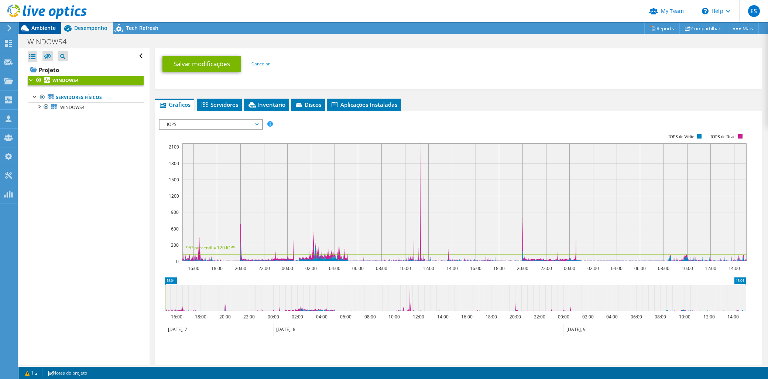
click at [47, 28] on span "Ambiente" at bounding box center [43, 27] width 24 height 7
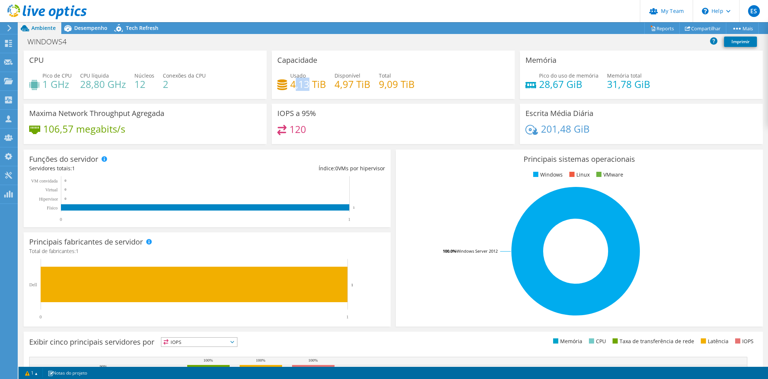
drag, startPoint x: 292, startPoint y: 83, endPoint x: 305, endPoint y: 82, distance: 13.3
click at [305, 82] on h4 "4,13 TiB" at bounding box center [308, 84] width 36 height 8
drag, startPoint x: 305, startPoint y: 82, endPoint x: 348, endPoint y: 83, distance: 43.2
click at [348, 83] on h4 "4,97 TiB" at bounding box center [353, 84] width 36 height 8
drag, startPoint x: 290, startPoint y: 82, endPoint x: 432, endPoint y: 86, distance: 141.9
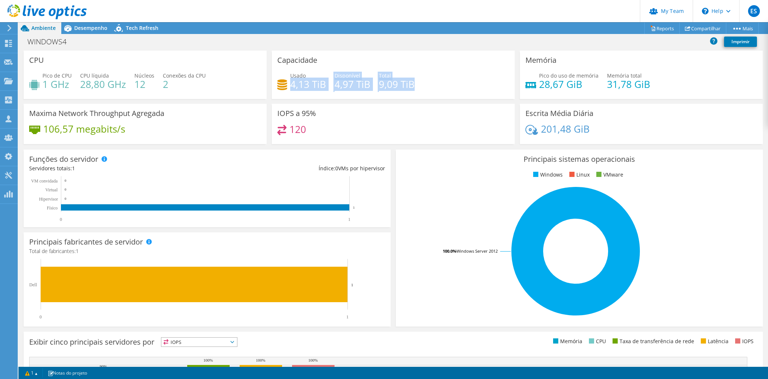
click at [432, 86] on div "Usado 4,13 TiB Disponível 4,97 TiB Total 9,09 TiB" at bounding box center [393, 84] width 232 height 24
drag, startPoint x: 307, startPoint y: 133, endPoint x: 279, endPoint y: 130, distance: 27.5
click at [279, 130] on div "120" at bounding box center [393, 133] width 232 height 16
drag, startPoint x: 279, startPoint y: 130, endPoint x: 320, endPoint y: 134, distance: 40.8
click at [320, 134] on div "120" at bounding box center [393, 133] width 232 height 16
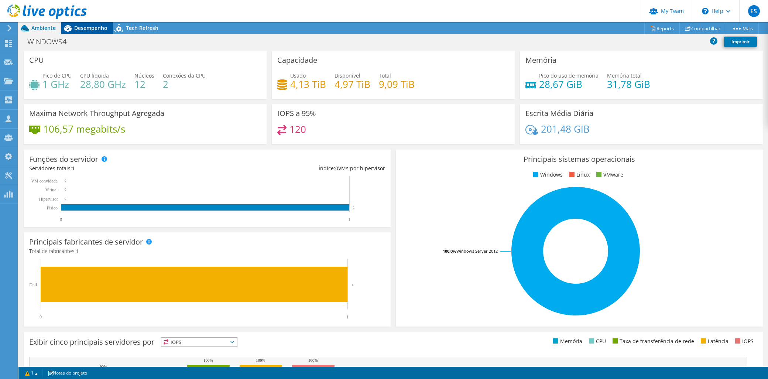
click at [95, 28] on span "Desempenho" at bounding box center [90, 27] width 33 height 7
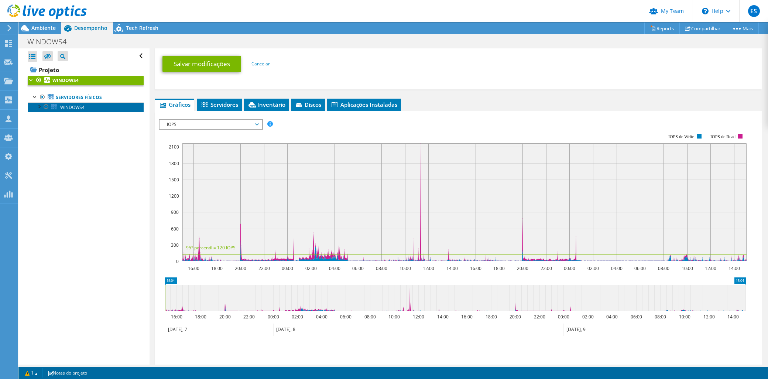
click at [71, 107] on span "WINDOWS4" at bounding box center [72, 107] width 24 height 6
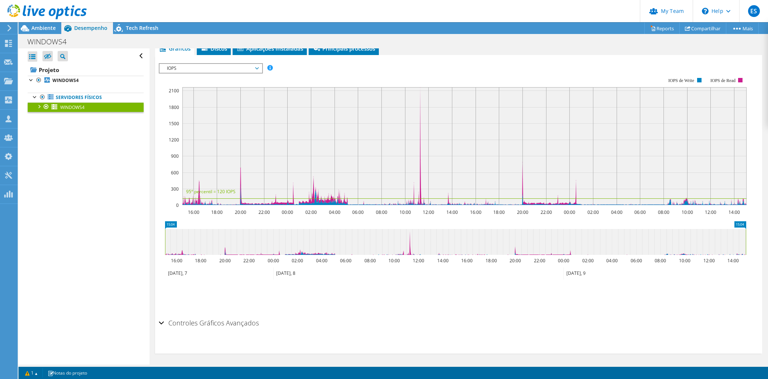
scroll to position [0, 0]
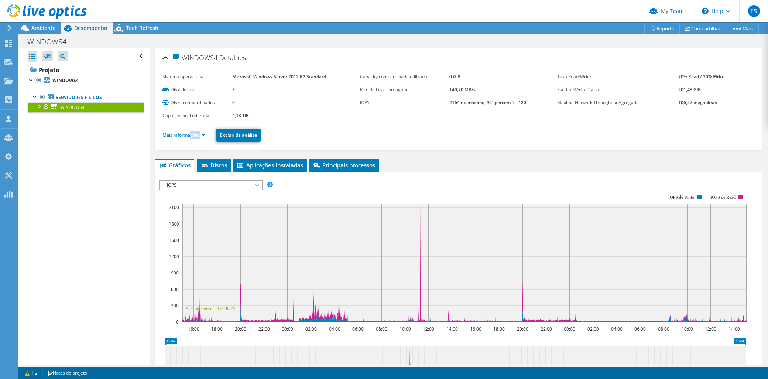
click at [191, 138] on ul "Mais informações Excluir da análise" at bounding box center [459, 134] width 593 height 15
click at [191, 138] on li "Mais informações" at bounding box center [186, 135] width 47 height 8
click at [193, 132] on link "Mais informações" at bounding box center [184, 135] width 43 height 6
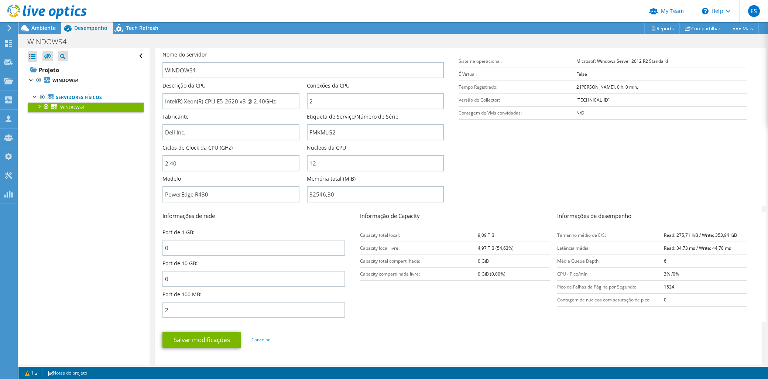
scroll to position [123, 0]
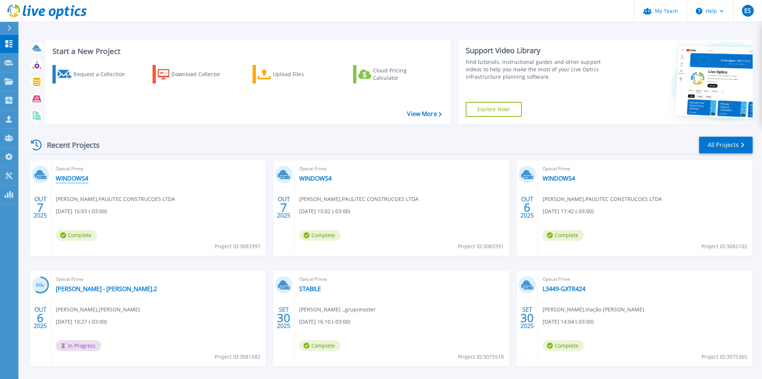
click at [61, 178] on link "WINDOWS4" at bounding box center [72, 178] width 33 height 7
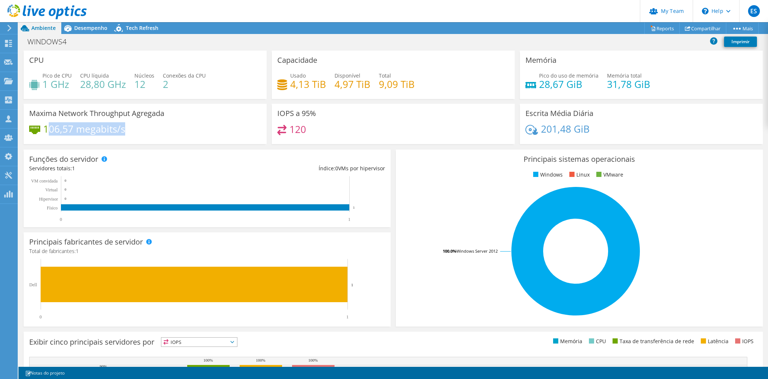
drag, startPoint x: 47, startPoint y: 127, endPoint x: 140, endPoint y: 130, distance: 92.4
click at [140, 130] on div "106,57 megabits/s" at bounding box center [145, 133] width 232 height 16
drag, startPoint x: 140, startPoint y: 130, endPoint x: 80, endPoint y: 124, distance: 59.8
click at [80, 125] on h4 "106,57 megabits/s" at bounding box center [84, 129] width 82 height 8
